Goal: Task Accomplishment & Management: Manage account settings

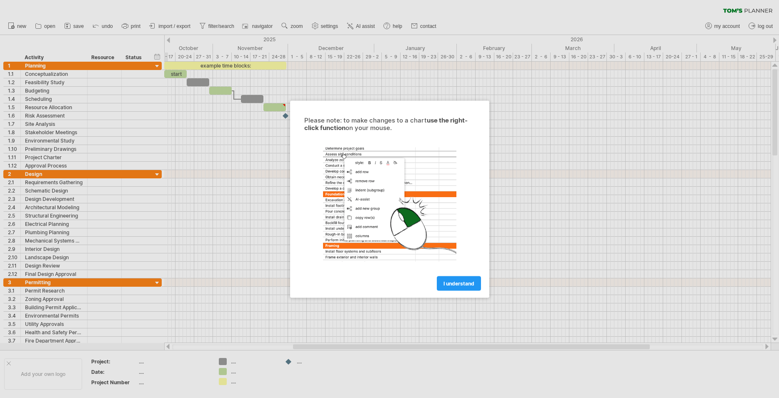
click at [452, 284] on span "I understand" at bounding box center [459, 283] width 31 height 6
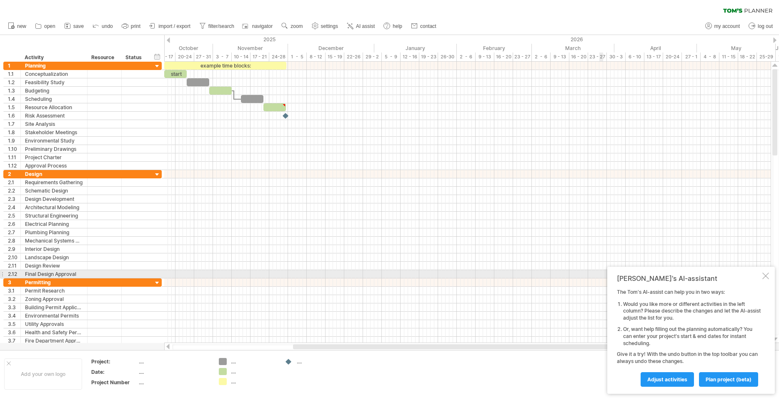
click at [763, 276] on div at bounding box center [766, 276] width 7 height 7
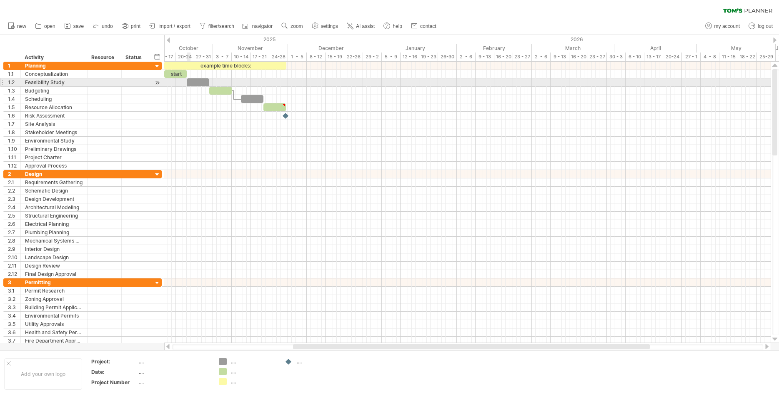
click at [189, 79] on div "​" at bounding box center [198, 82] width 23 height 8
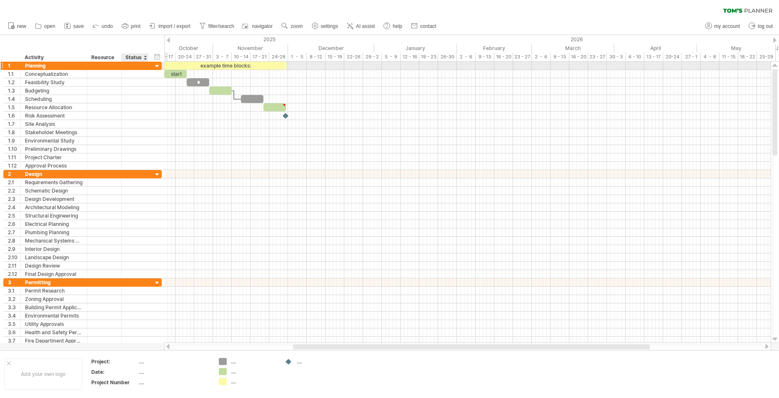
click at [158, 65] on div at bounding box center [157, 67] width 8 height 8
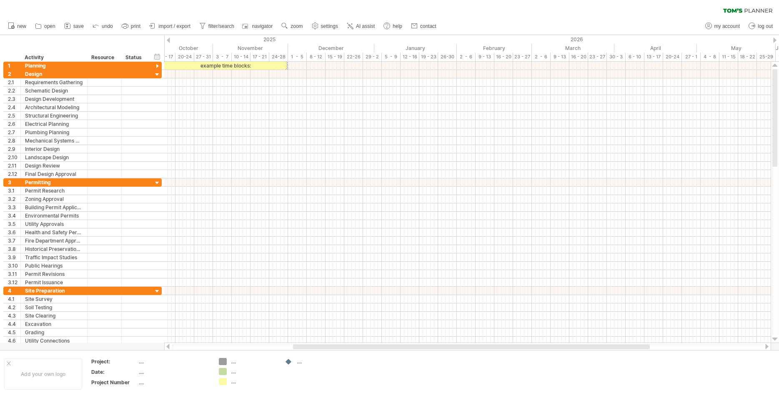
click at [67, 14] on div "clear filter reapply filter" at bounding box center [389, 9] width 779 height 18
click at [158, 65] on div at bounding box center [157, 67] width 8 height 8
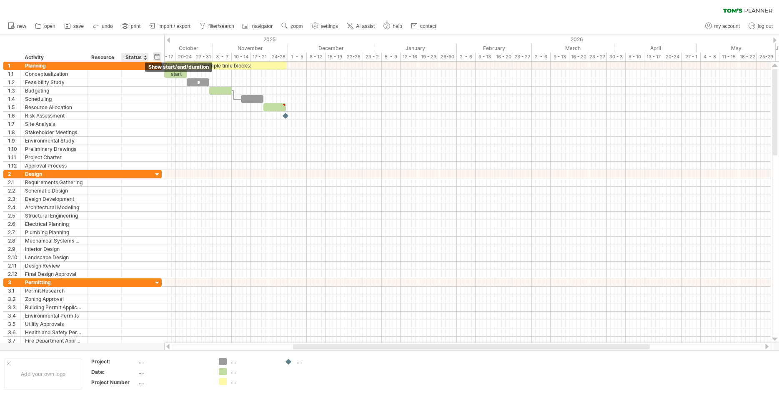
click at [159, 58] on div "hide start/end/duration show start/end/duration" at bounding box center [157, 56] width 8 height 9
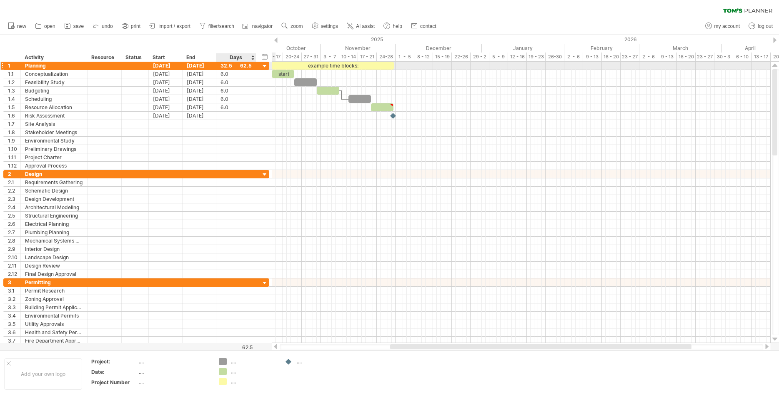
click at [264, 66] on div at bounding box center [265, 67] width 8 height 8
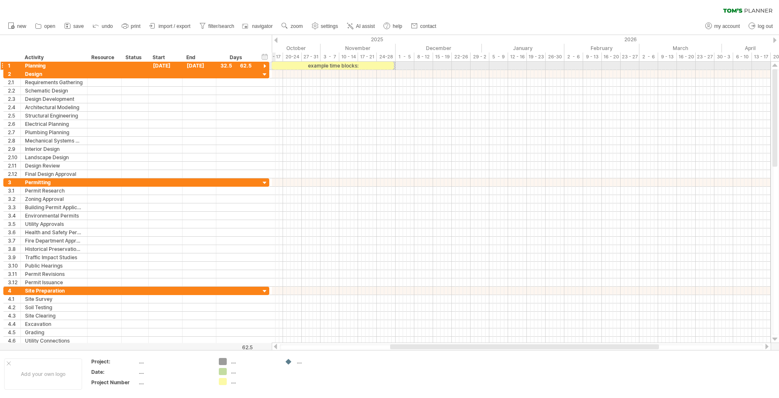
click at [263, 66] on div at bounding box center [265, 67] width 8 height 8
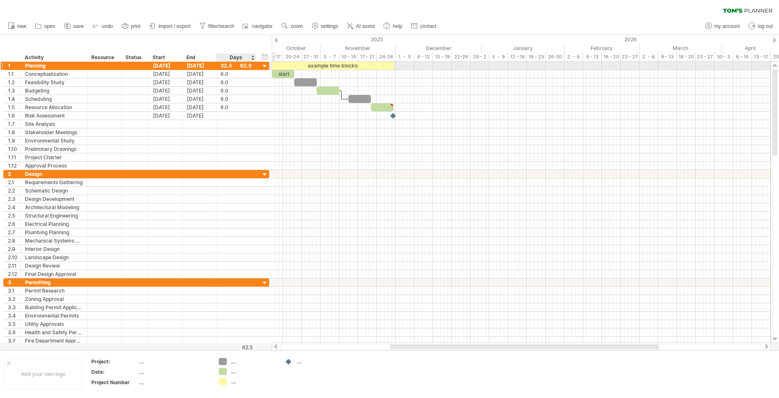
click at [265, 66] on div at bounding box center [265, 67] width 8 height 8
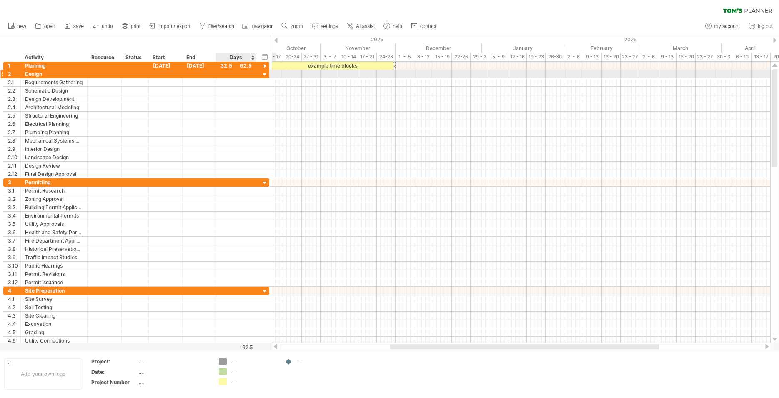
click at [264, 73] on div at bounding box center [265, 75] width 8 height 8
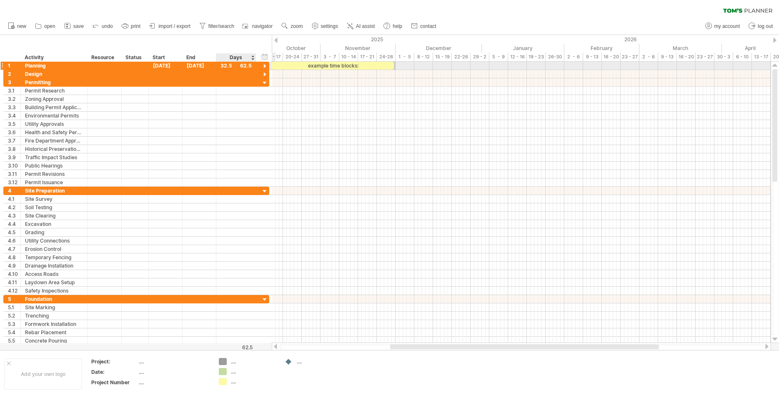
click at [265, 67] on div at bounding box center [265, 67] width 8 height 8
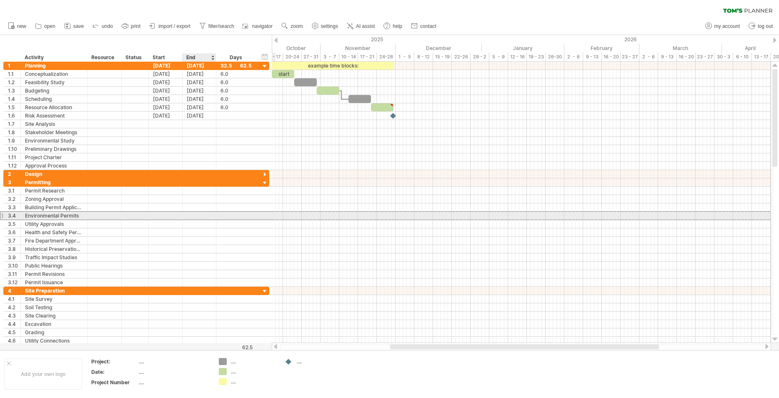
click at [210, 218] on div at bounding box center [200, 216] width 34 height 8
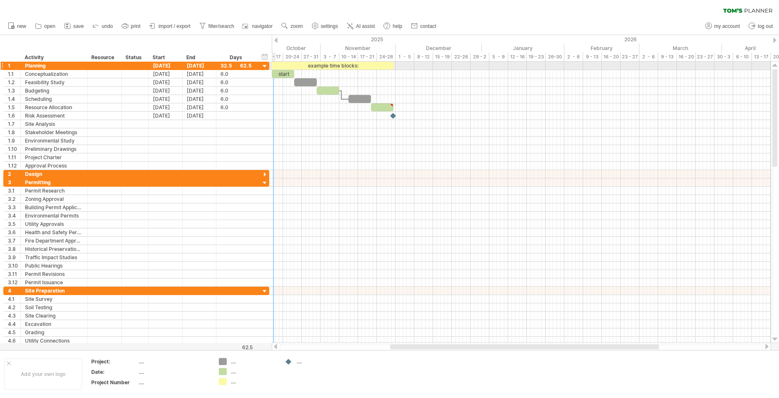
click at [264, 65] on div at bounding box center [265, 67] width 8 height 8
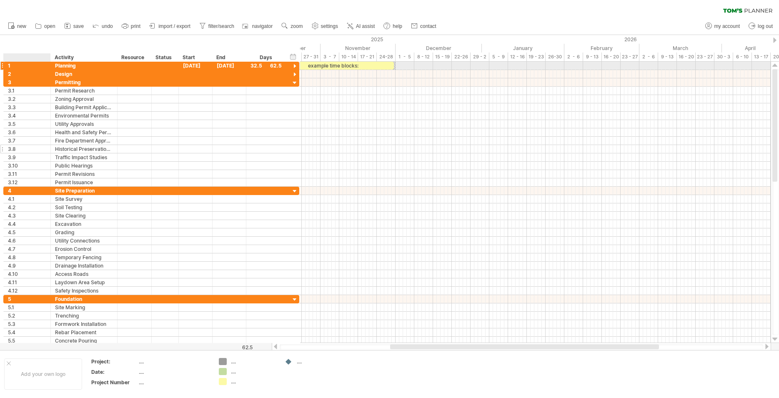
drag, startPoint x: 18, startPoint y: 68, endPoint x: 48, endPoint y: 152, distance: 89.4
click at [48, 152] on div "**********" at bounding box center [151, 204] width 296 height 284
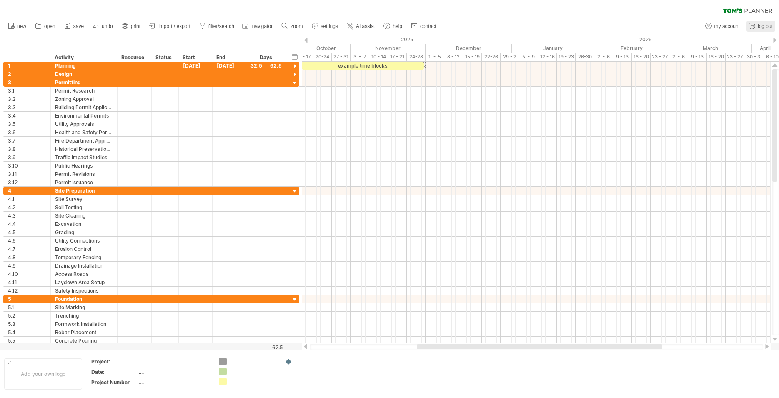
click at [760, 25] on span "log out" at bounding box center [765, 26] width 15 height 6
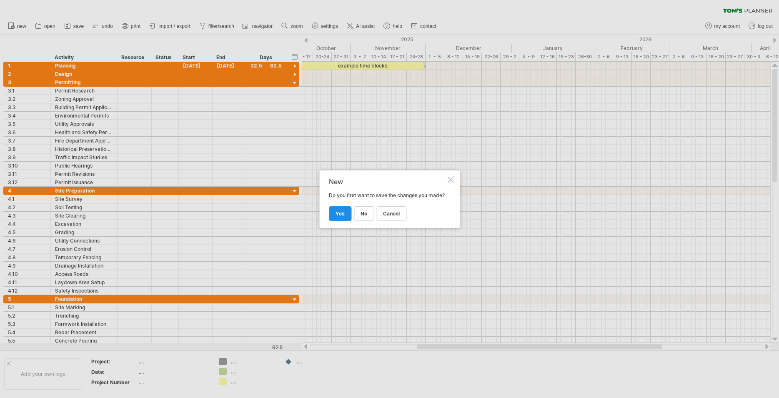
click at [343, 221] on link "yes" at bounding box center [340, 213] width 23 height 15
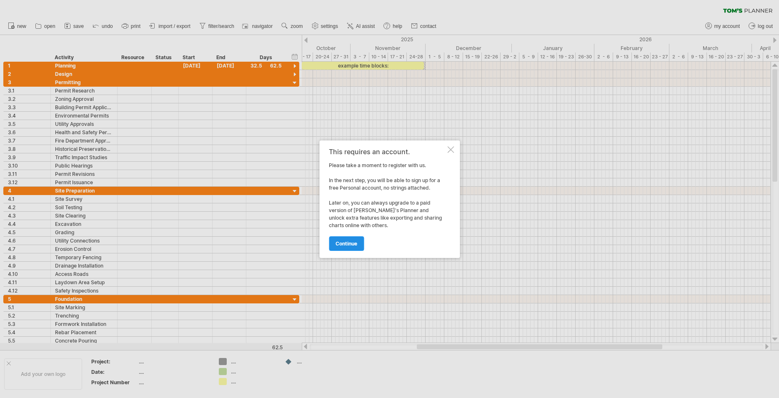
click at [354, 241] on span "continue" at bounding box center [347, 244] width 22 height 6
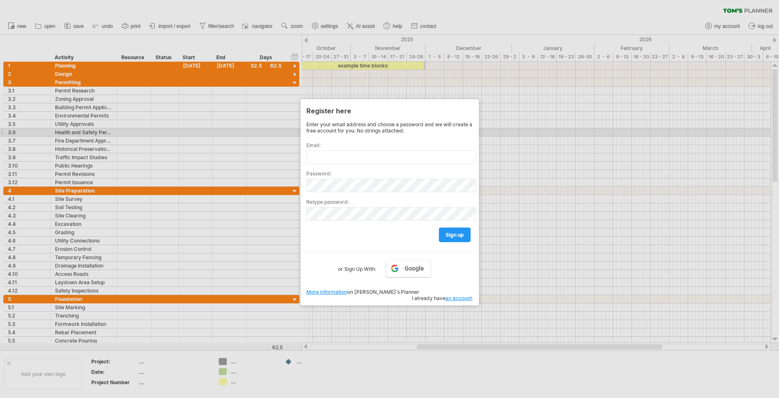
click at [546, 135] on div at bounding box center [389, 199] width 779 height 398
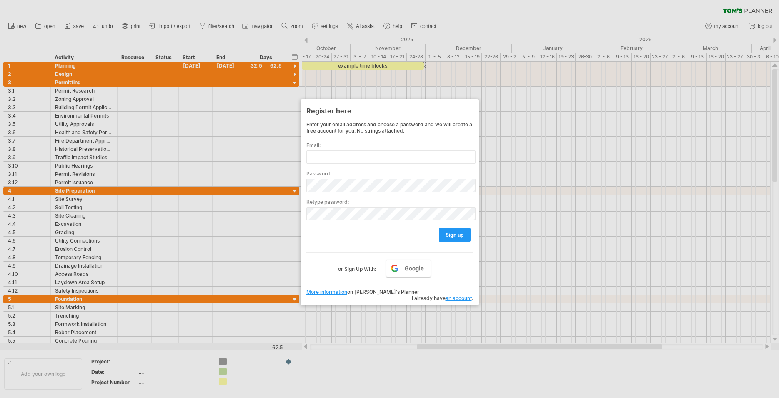
click at [21, 25] on div at bounding box center [389, 199] width 779 height 398
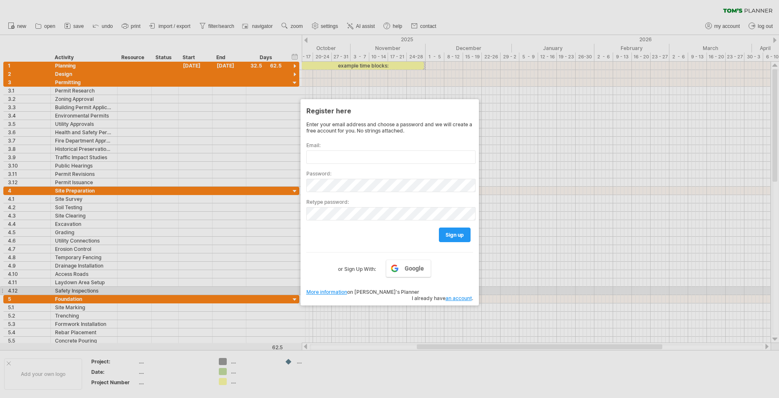
click at [458, 295] on link "an account" at bounding box center [459, 298] width 26 height 6
